Goal: Task Accomplishment & Management: Manage account settings

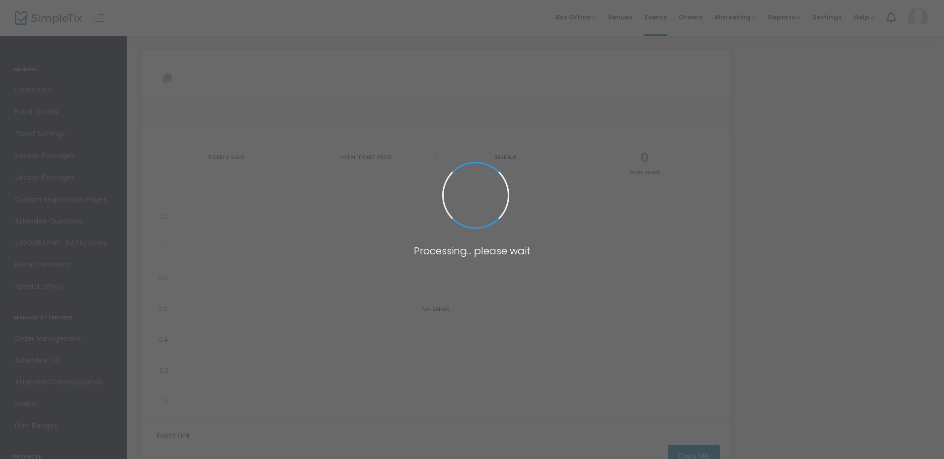
type input "[URL][DOMAIN_NAME]"
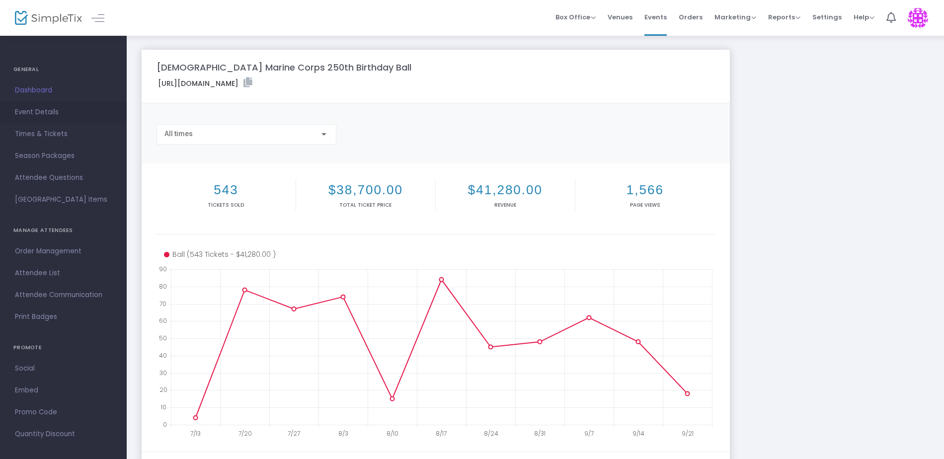
click at [35, 109] on span "Event Details" at bounding box center [63, 112] width 97 height 13
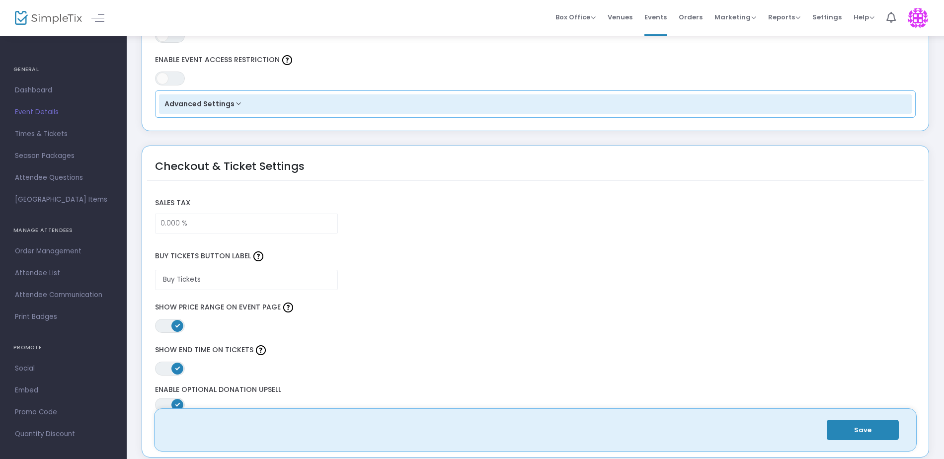
scroll to position [547, 0]
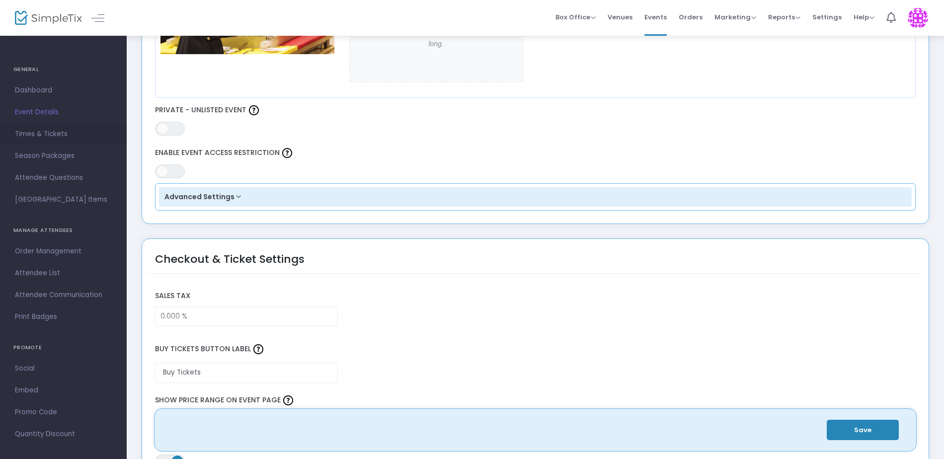
click at [28, 131] on span "Times & Tickets" at bounding box center [63, 134] width 97 height 13
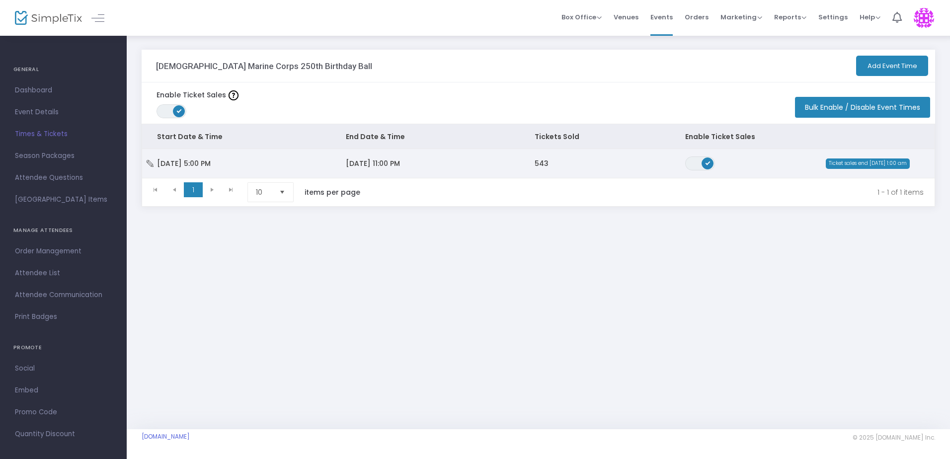
click at [434, 167] on td "[DATE] 11:00 PM" at bounding box center [425, 163] width 189 height 29
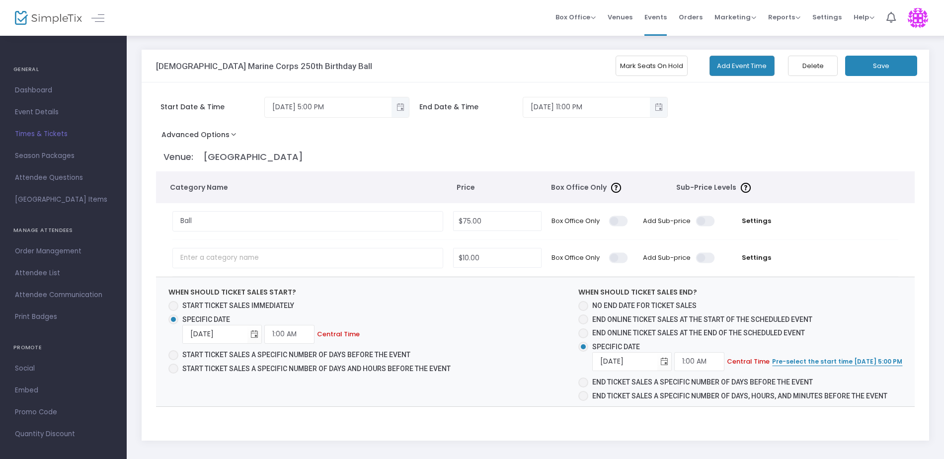
click at [656, 69] on button "Mark Seats On Hold" at bounding box center [652, 66] width 72 height 20
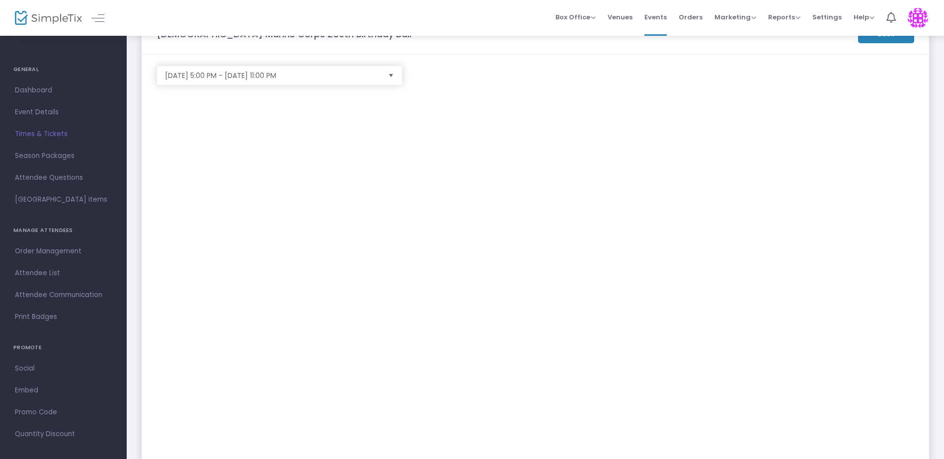
scroll to position [50, 0]
click at [46, 108] on span "Event Details" at bounding box center [63, 112] width 97 height 13
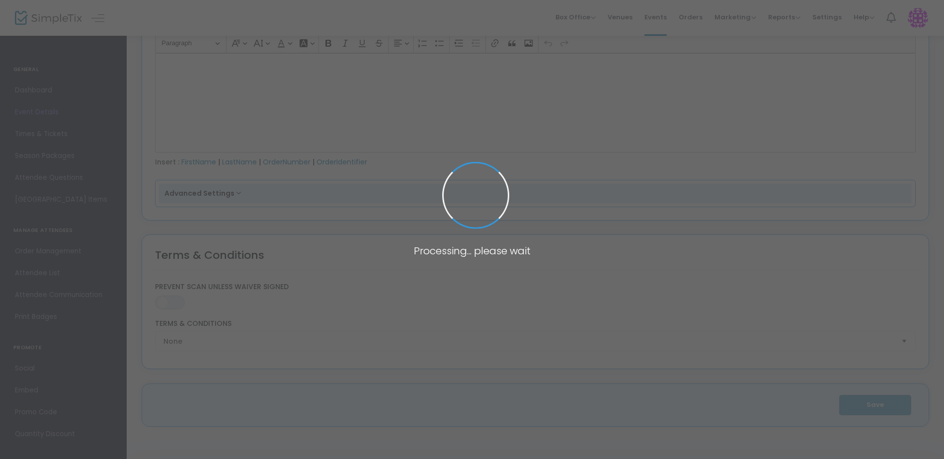
type input "[DEMOGRAPHIC_DATA] Marine Corps 250th Birthday Ball"
type textarea "[DEMOGRAPHIC_DATA] Marine Corps 250th Birthday Ball Celebrate a milestone in Am…"
type input "Buy Tickets"
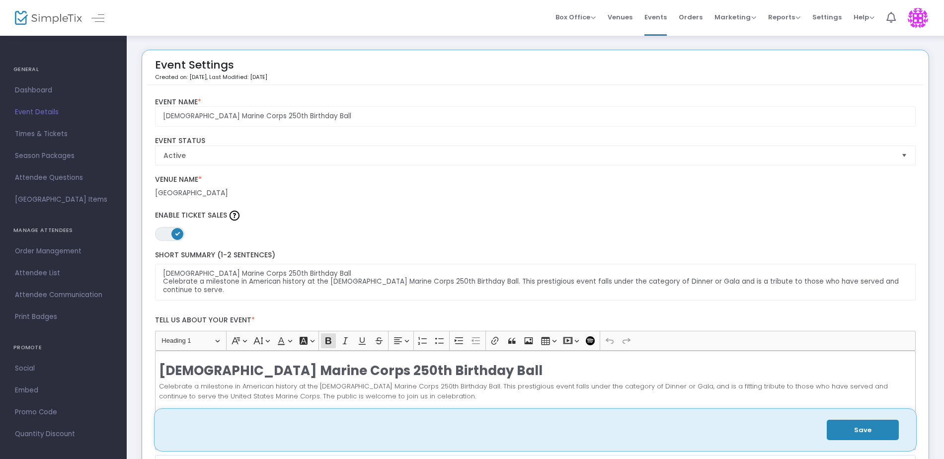
click at [622, 18] on span "Venues" at bounding box center [620, 16] width 25 height 25
